Goal: Task Accomplishment & Management: Use online tool/utility

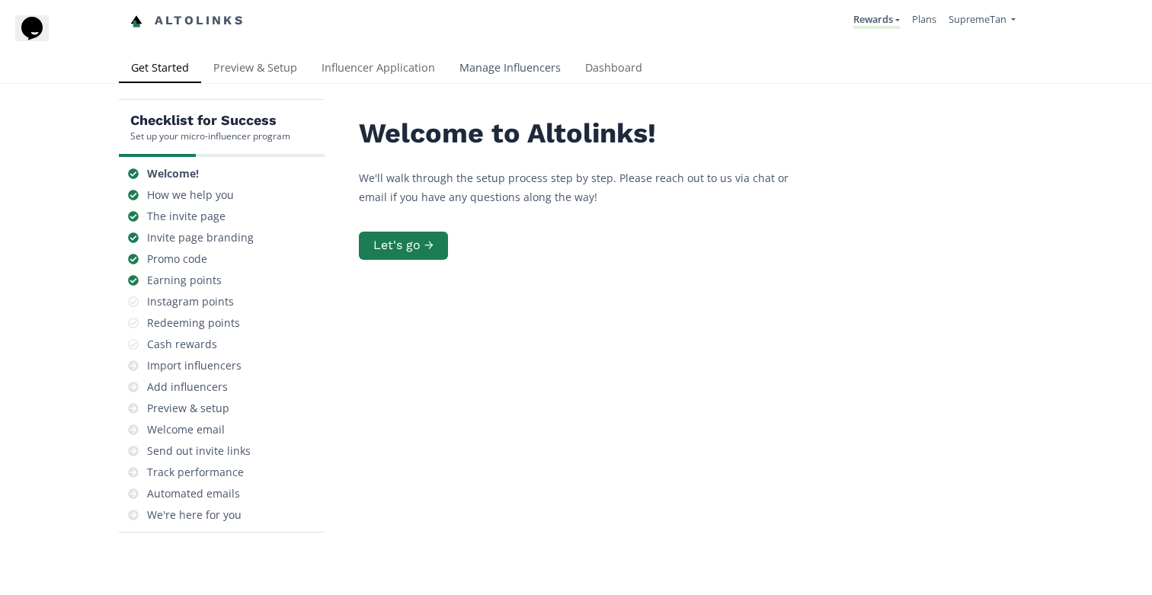
click at [478, 66] on link "Manage Influencers" at bounding box center [510, 69] width 126 height 30
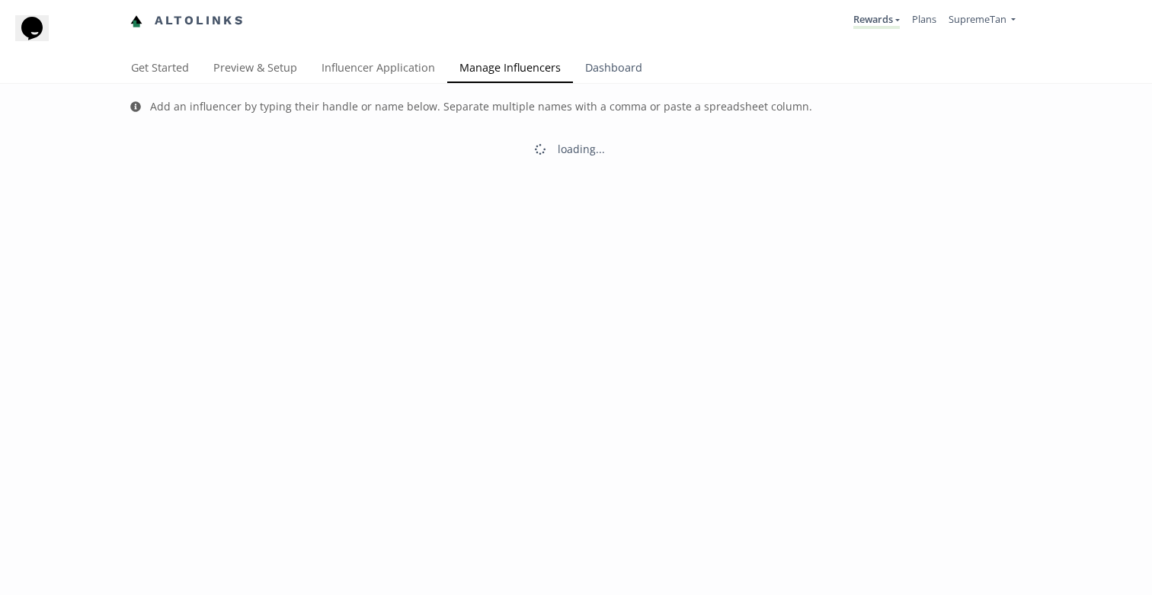
click at [634, 74] on link "Dashboard" at bounding box center [613, 69] width 81 height 30
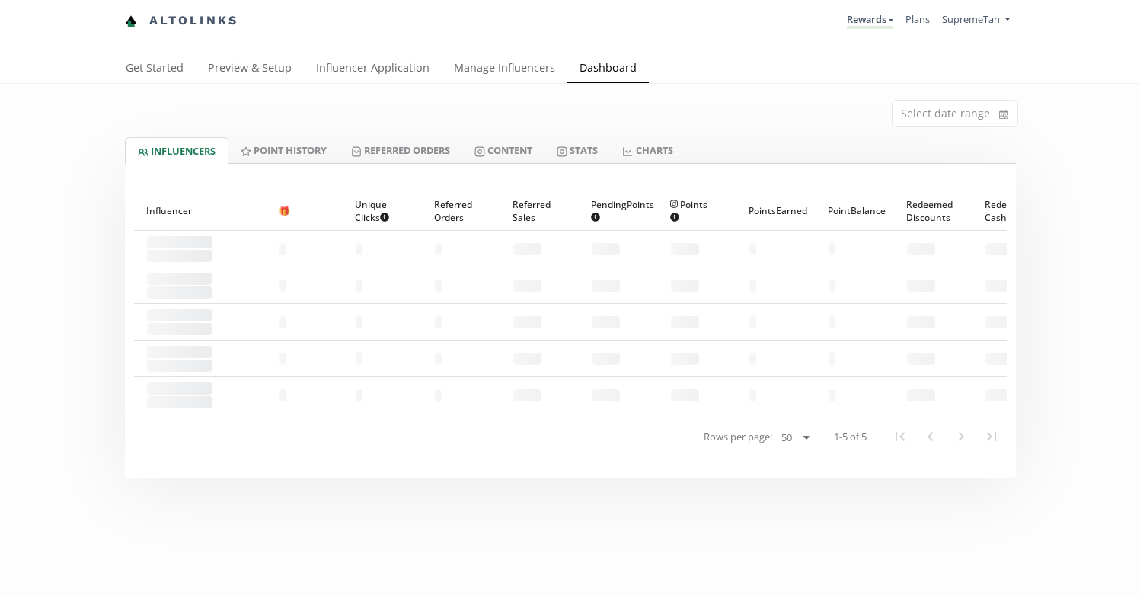
click at [621, 69] on link "Dashboard" at bounding box center [607, 69] width 81 height 30
click at [301, 155] on link "Point HISTORY" at bounding box center [283, 150] width 110 height 26
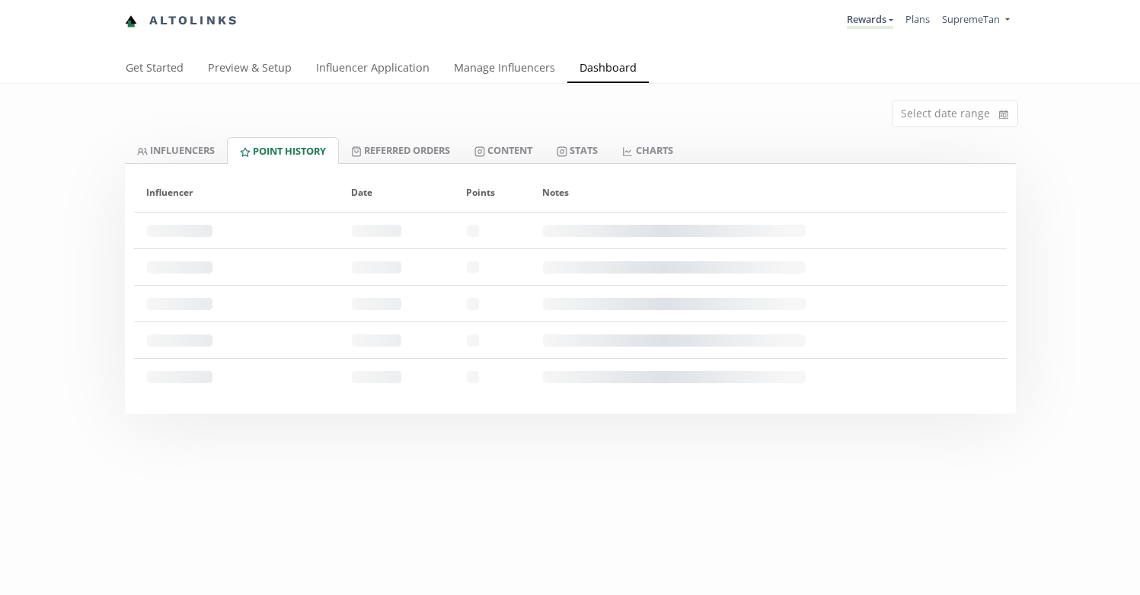
click at [277, 155] on link "Point HISTORY" at bounding box center [283, 150] width 112 height 27
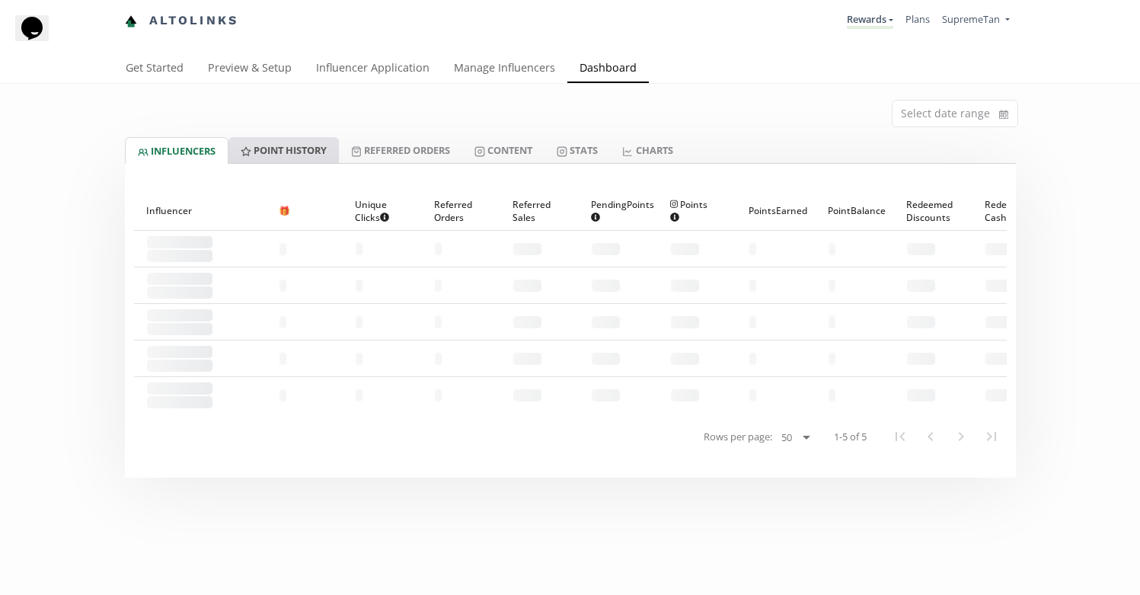
click at [283, 152] on link "Point HISTORY" at bounding box center [283, 150] width 110 height 26
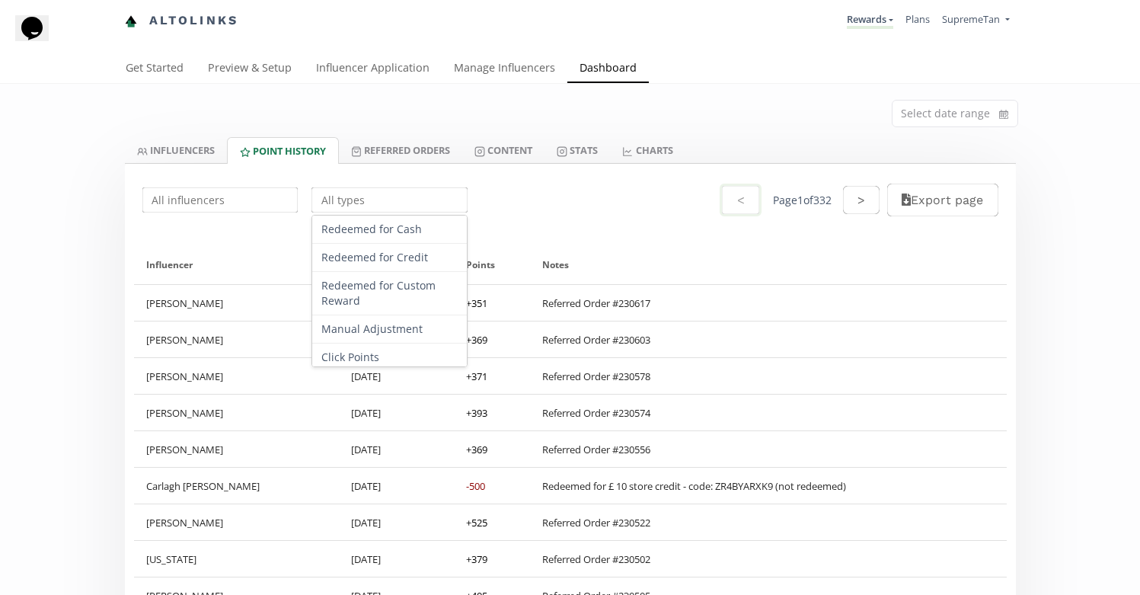
click at [366, 206] on input "text" at bounding box center [389, 200] width 161 height 30
click at [395, 286] on div "Redeemed for Custom Reward" at bounding box center [389, 293] width 155 height 43
type input "Redeemed for Custom Reward"
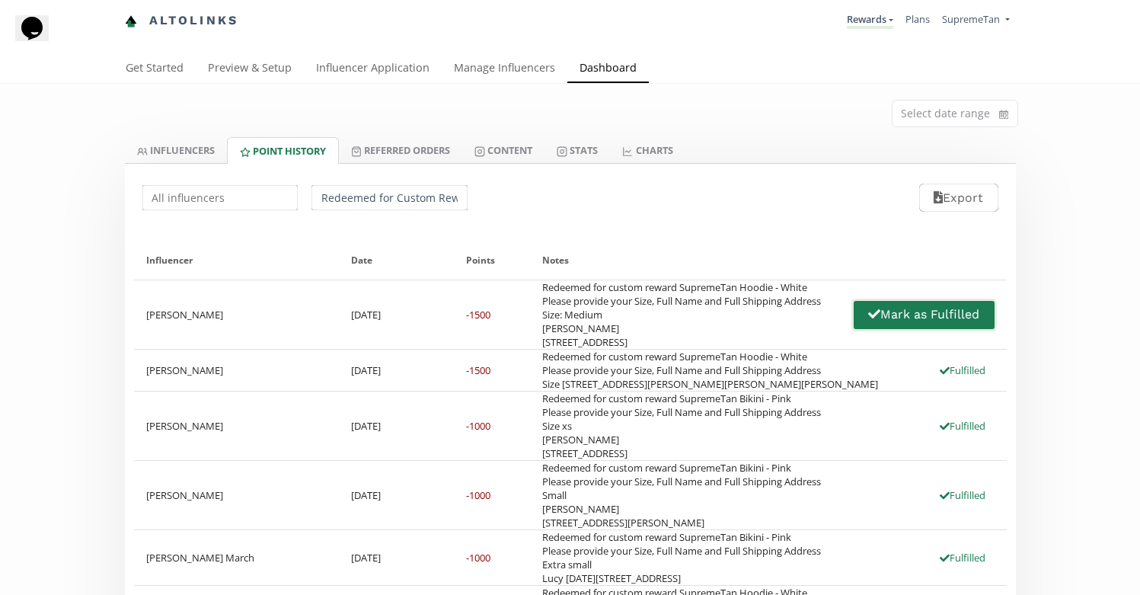
click at [887, 317] on button "Mark as Fulfilled" at bounding box center [924, 315] width 145 height 33
